Goal: Information Seeking & Learning: Learn about a topic

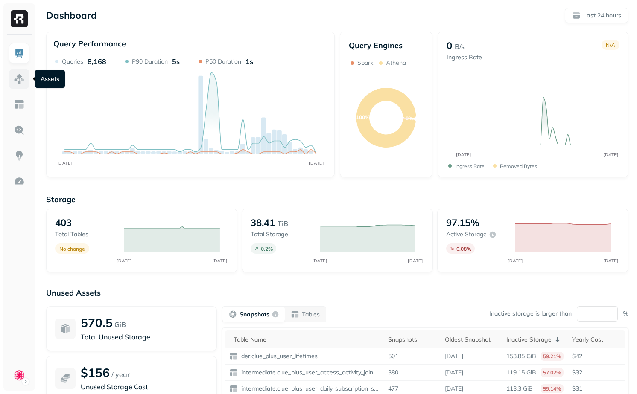
click at [28, 79] on link at bounding box center [19, 79] width 20 height 20
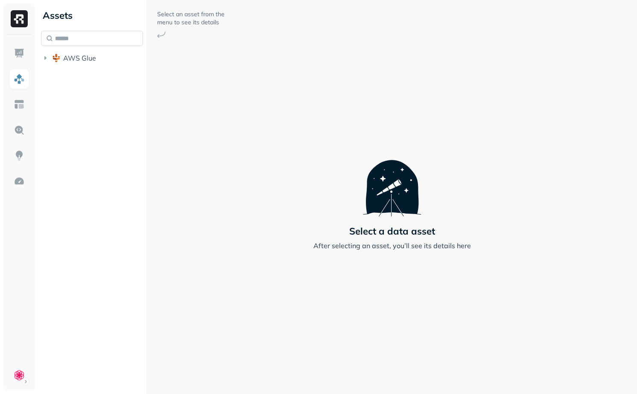
click at [71, 34] on input "text" at bounding box center [92, 38] width 102 height 15
click at [66, 54] on span "AWS Glue" at bounding box center [79, 58] width 33 height 9
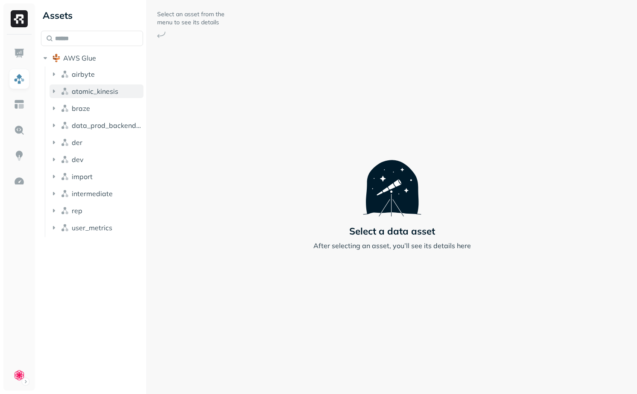
click at [97, 95] on span "atomic_kinesis" at bounding box center [95, 91] width 47 height 9
click at [96, 32] on input "text" at bounding box center [92, 38] width 102 height 15
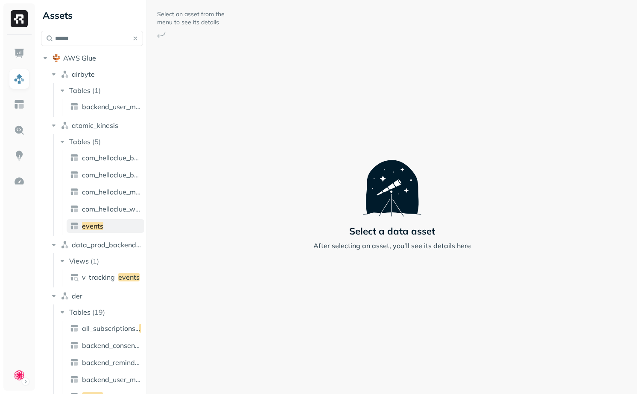
type input "******"
click at [104, 226] on link "events" at bounding box center [106, 226] width 78 height 14
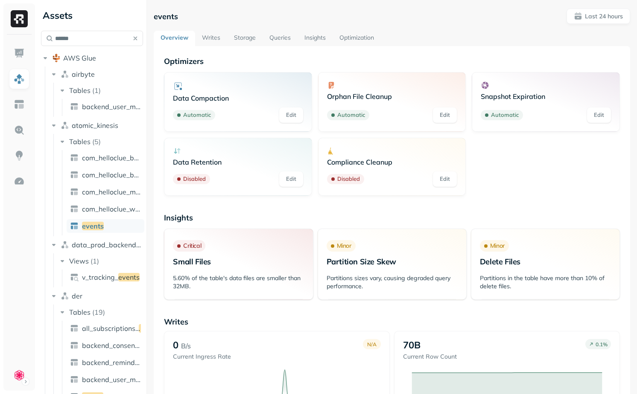
click at [347, 31] on link "Optimization" at bounding box center [356, 38] width 48 height 15
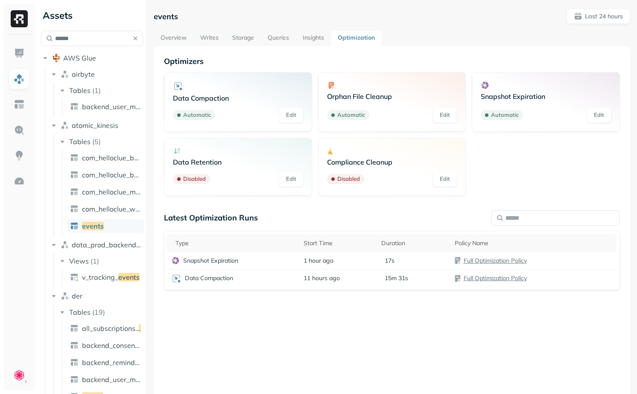
scroll to position [4, 0]
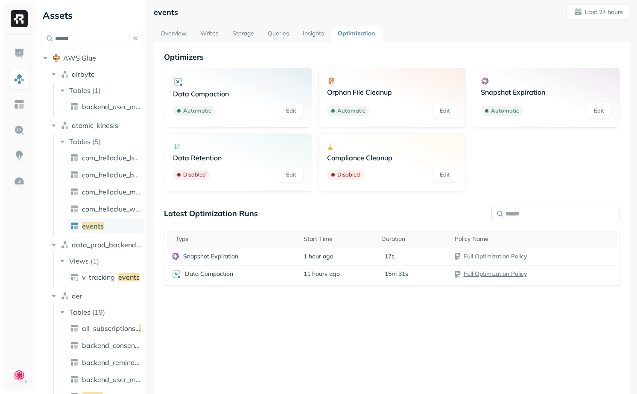
click at [309, 35] on link "Insights" at bounding box center [313, 33] width 35 height 15
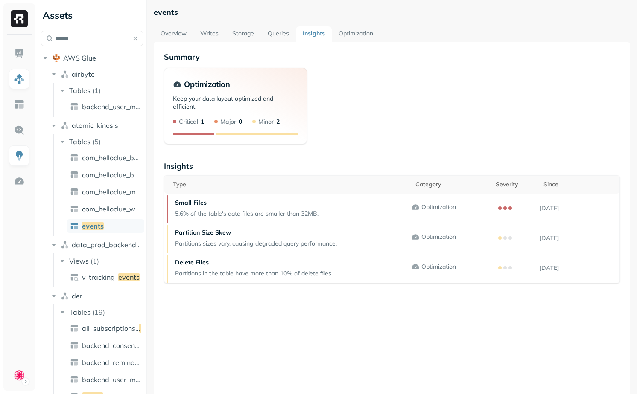
click at [356, 32] on link "Optimization" at bounding box center [356, 33] width 48 height 15
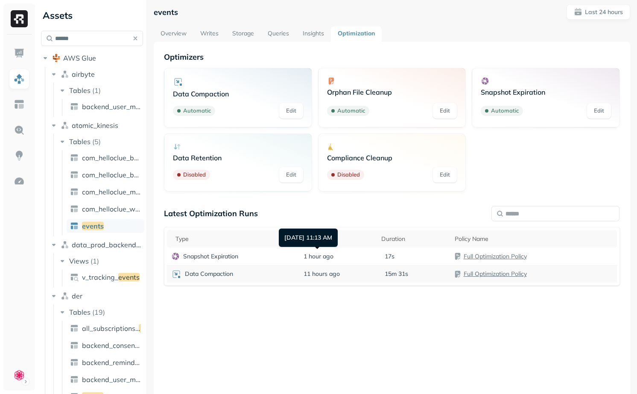
click at [281, 273] on div "Data Compaction" at bounding box center [233, 274] width 124 height 10
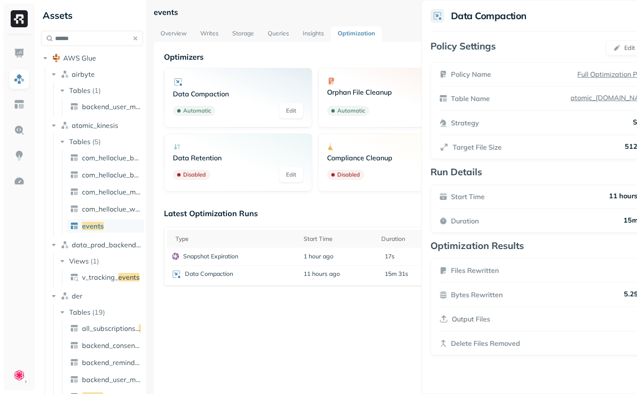
drag, startPoint x: 425, startPoint y: 297, endPoint x: 483, endPoint y: 297, distance: 58.5
click at [483, 297] on p "Bytes Rewritten" at bounding box center [477, 295] width 52 height 10
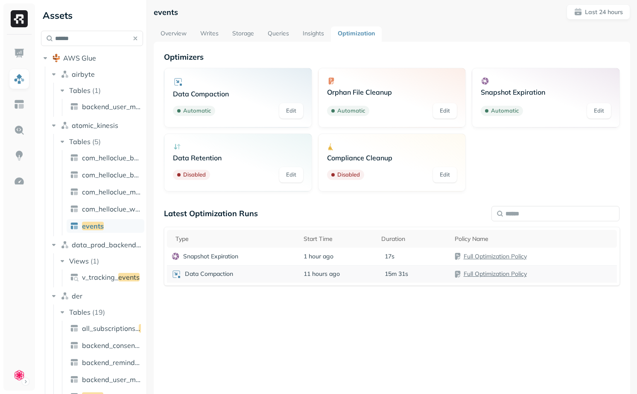
click at [392, 268] on td "15m 31s" at bounding box center [413, 273] width 73 height 17
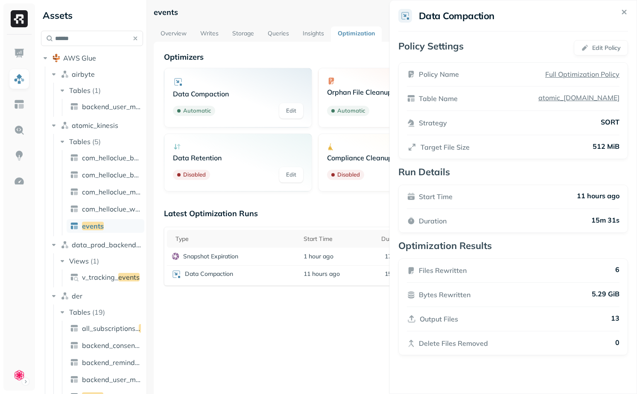
click at [293, 347] on html "Assets ****** AWS Glue airbyte Tables ( 1 ) backend_user_mode_ events atomic_ki…" at bounding box center [318, 197] width 637 height 394
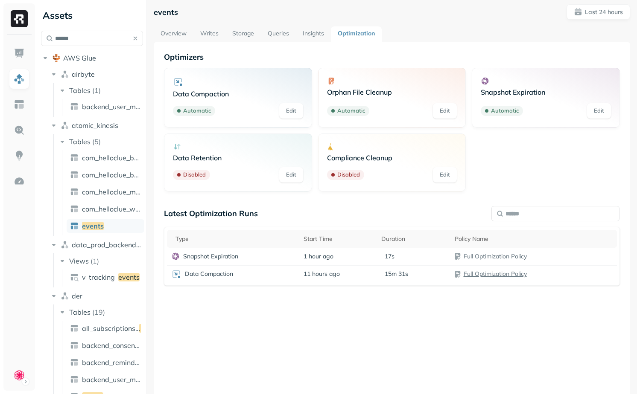
click at [316, 32] on link "Insights" at bounding box center [313, 33] width 35 height 15
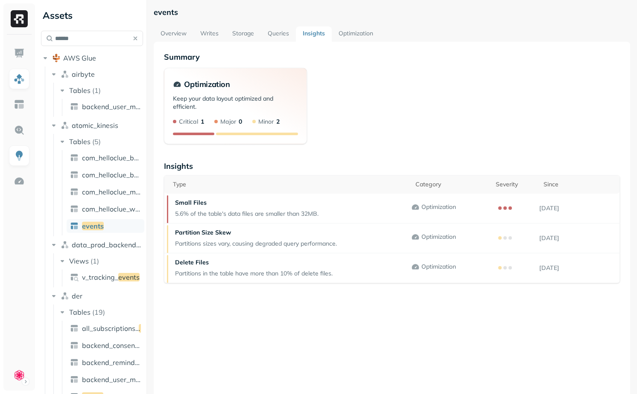
click at [289, 35] on link "Queries" at bounding box center [278, 33] width 35 height 15
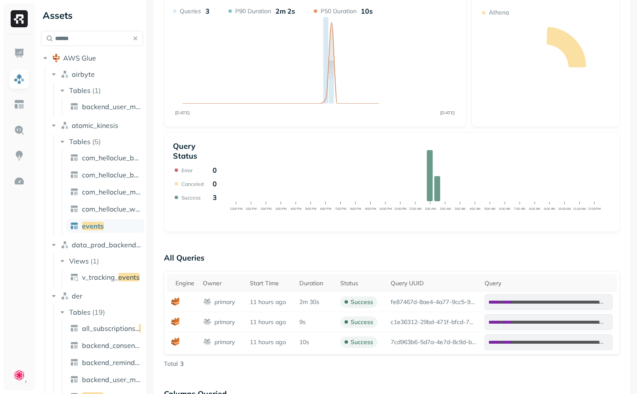
scroll to position [102, 0]
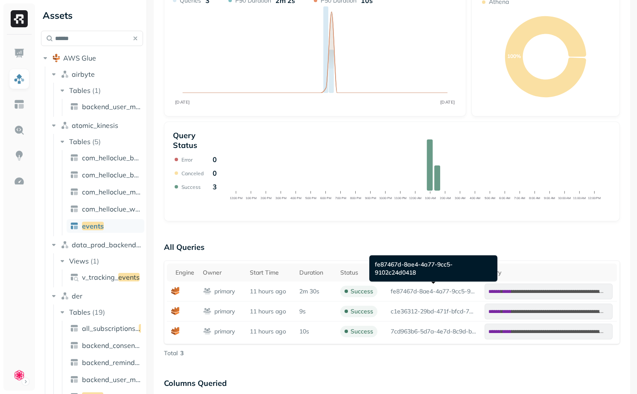
click at [398, 264] on div "fe87467d-8ae4-4a77-9cc5-9102c24d0418 fe87467d-8ae4-4a77-9cc5-9102c24d0418" at bounding box center [433, 269] width 128 height 26
drag, startPoint x: 398, startPoint y: 264, endPoint x: 409, endPoint y: 273, distance: 14.0
click at [409, 273] on div "fe87467d-8ae4-4a77-9cc5-9102c24d0418 fe87467d-8ae4-4a77-9cc5-9102c24d0418" at bounding box center [433, 269] width 128 height 26
copy div "fe87467d-8ae4-4a77-9cc5-9102c24d0418"
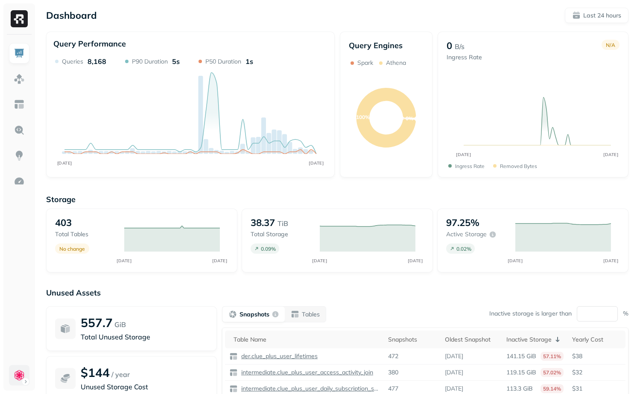
click at [19, 378] on html "Dashboard Last 24 hours Query Performance SEP 21 SEP 22 Queries 8,168 P90 Durat…" at bounding box center [318, 237] width 637 height 475
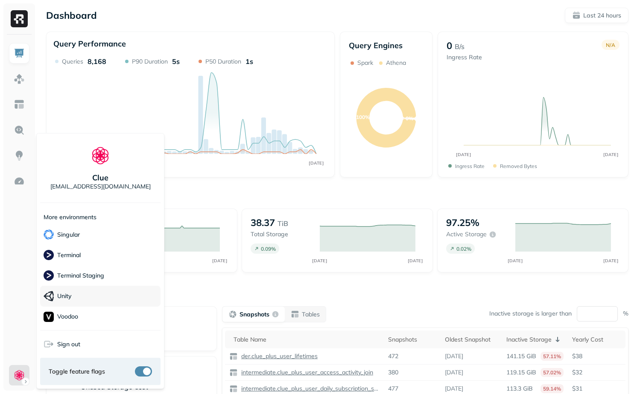
click at [90, 302] on div "Unity" at bounding box center [100, 296] width 120 height 21
